Goal: Information Seeking & Learning: Find specific fact

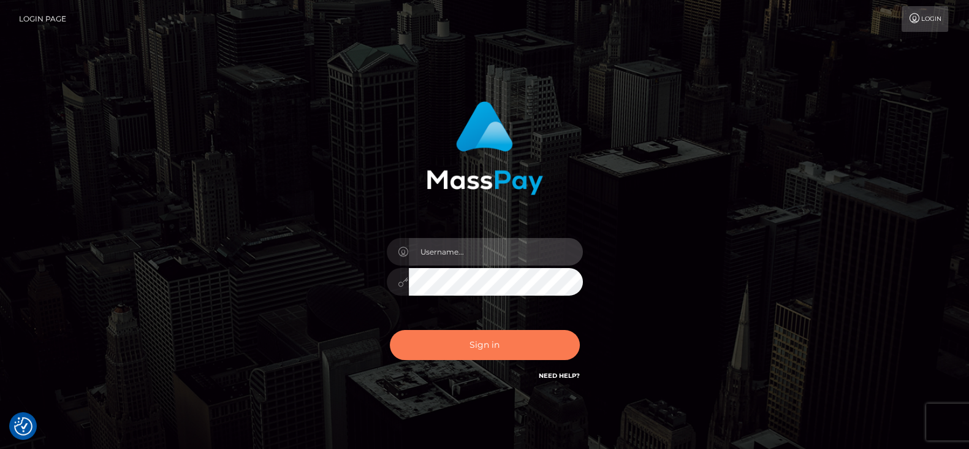
type input "[DOMAIN_NAME]"
click at [489, 348] on button "Sign in" at bounding box center [485, 345] width 190 height 30
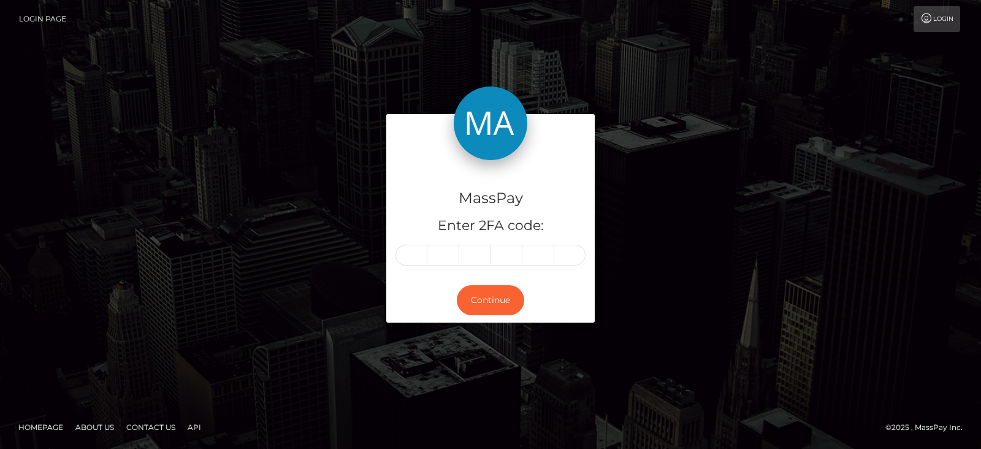
click at [420, 249] on input "text" at bounding box center [411, 255] width 32 height 21
type input "2"
type input "3"
type input "7"
type input "8"
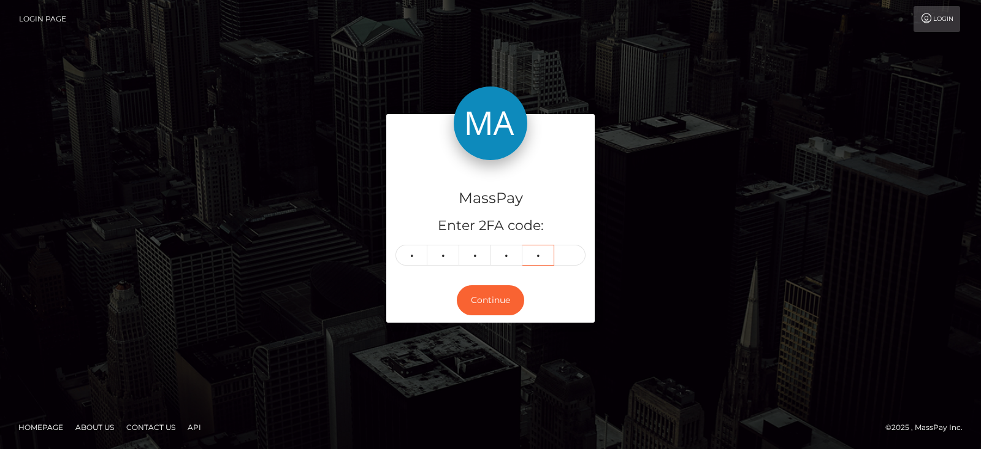
type input "0"
type input "9"
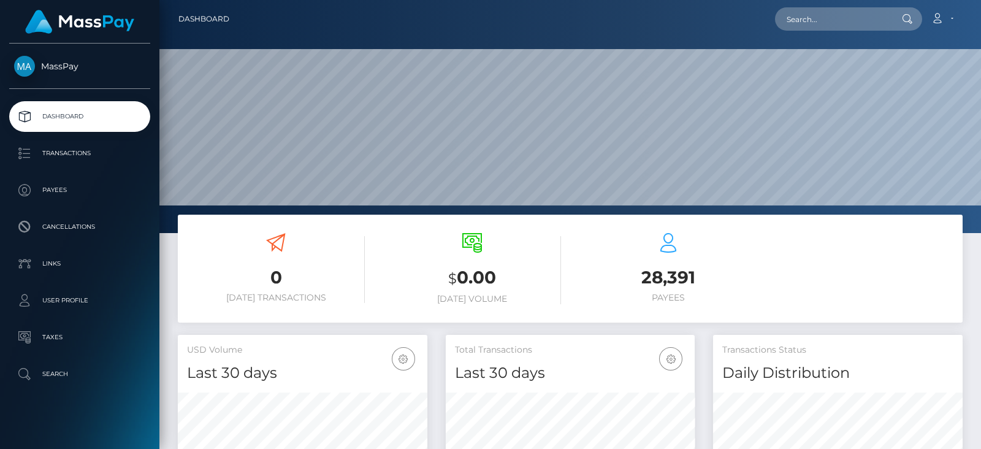
scroll to position [217, 249]
paste input "8c63972f-86ca-45cd-85be-507dd56b2d03"
click at [803, 17] on input "text" at bounding box center [832, 18] width 115 height 23
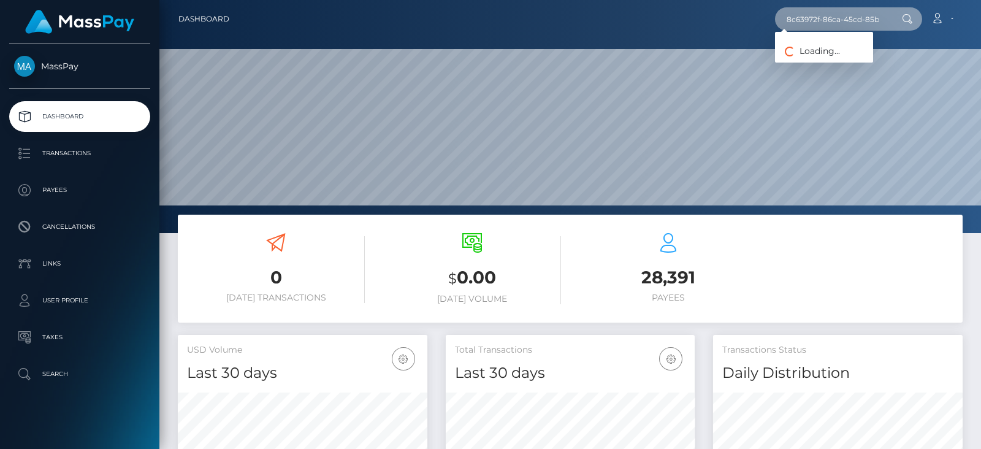
scroll to position [0, 60]
type input "8c63972f-86ca-45cd-85be-507dd56b2d03"
click at [820, 25] on input "8c63972f-86ca-45cd-85be-507dd56b2d03" at bounding box center [832, 18] width 115 height 23
paste input "ramizisegers@gmail.com"
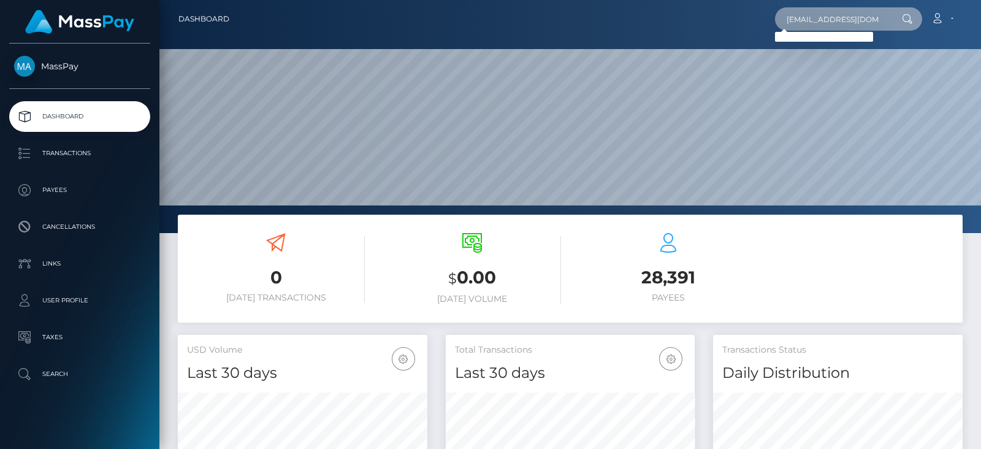
type input "ramizisegers@gmail.com"
click at [820, 20] on input "ramizisegers@gmail.com" at bounding box center [832, 18] width 115 height 23
paste input "kutthroatbarbi80@gmail.com."
type input "kutthroatbarbi80@gmail.com"
